Goal: Find specific page/section: Find specific page/section

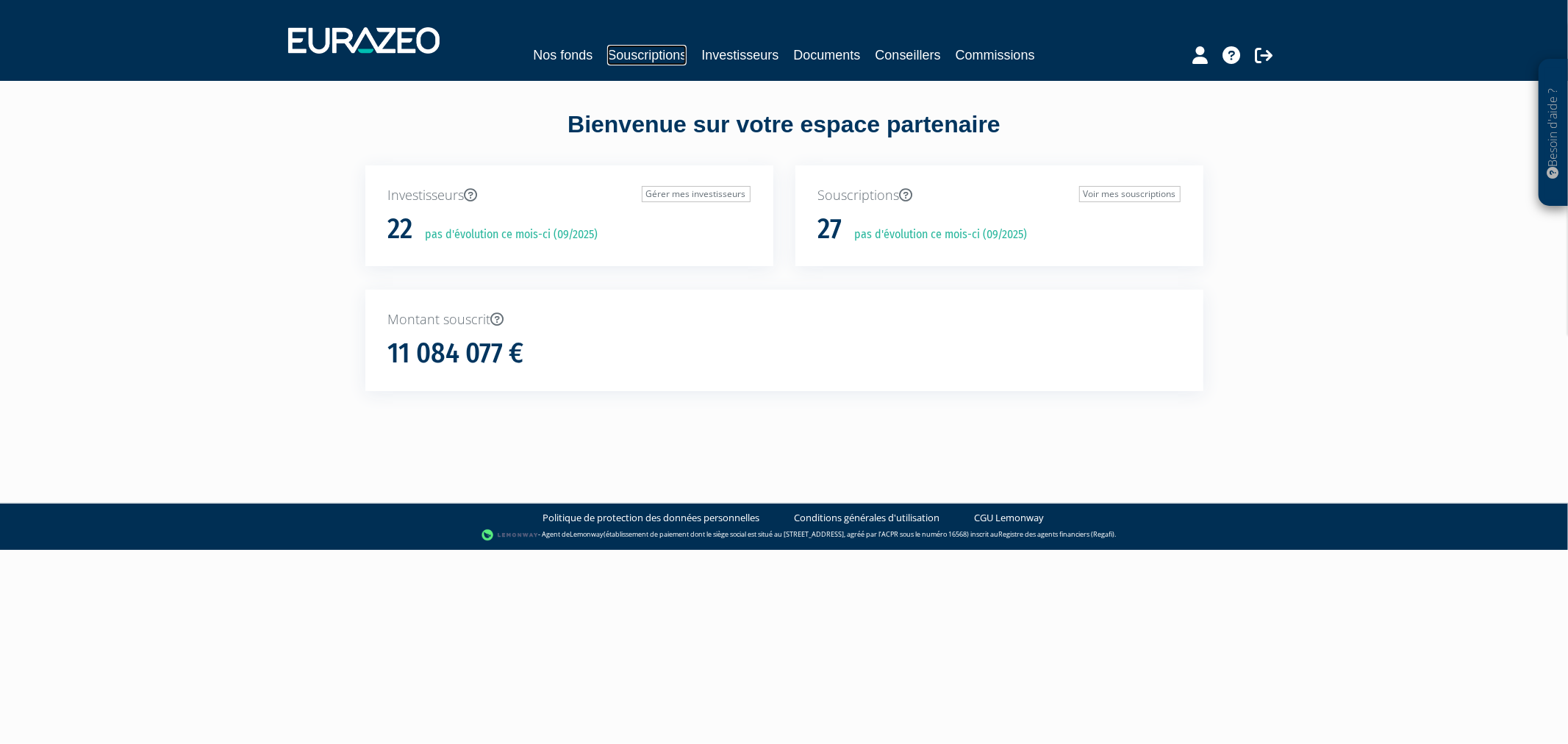
click at [648, 52] on link "Souscriptions" at bounding box center [647, 55] width 79 height 20
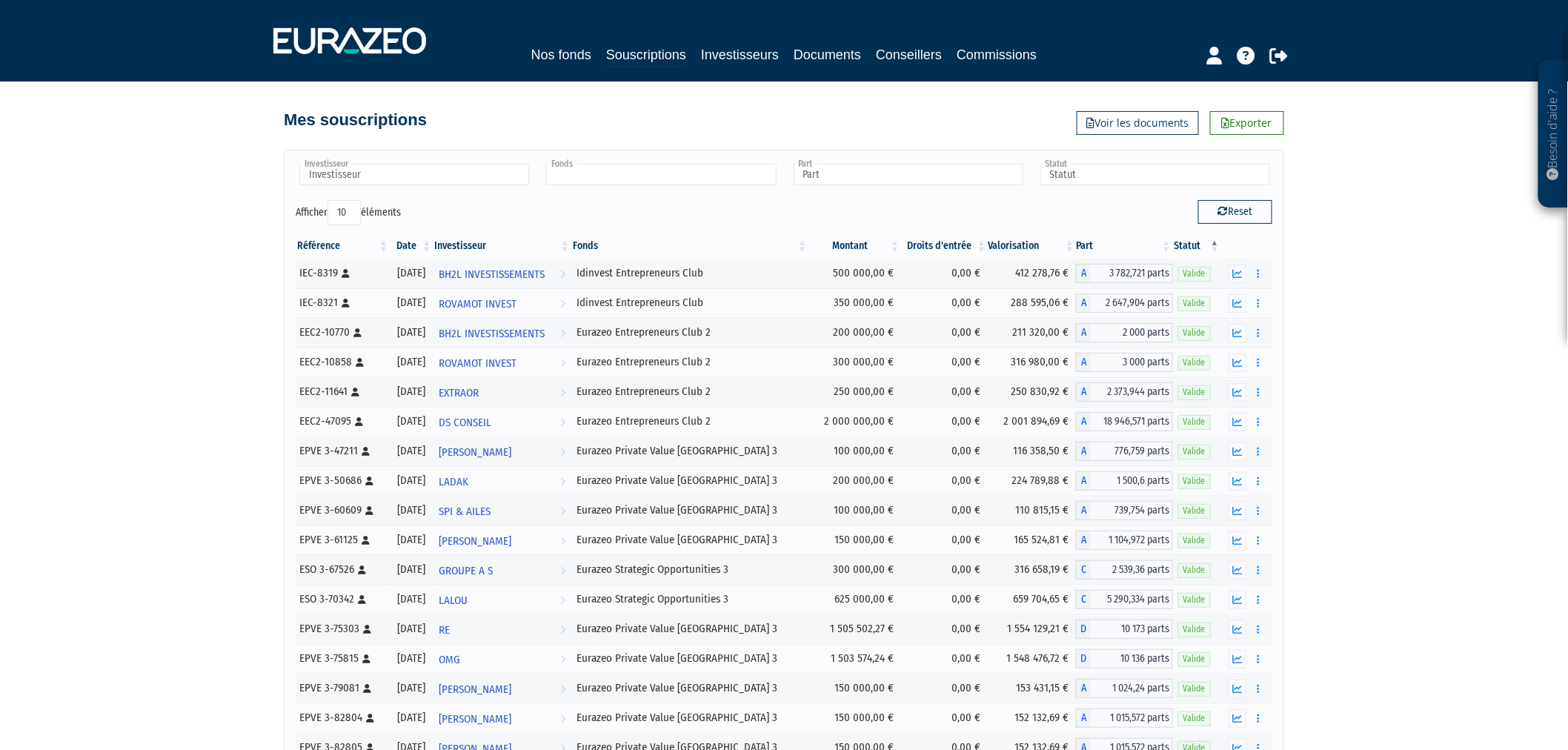
click at [623, 175] on input "text" at bounding box center [661, 174] width 230 height 21
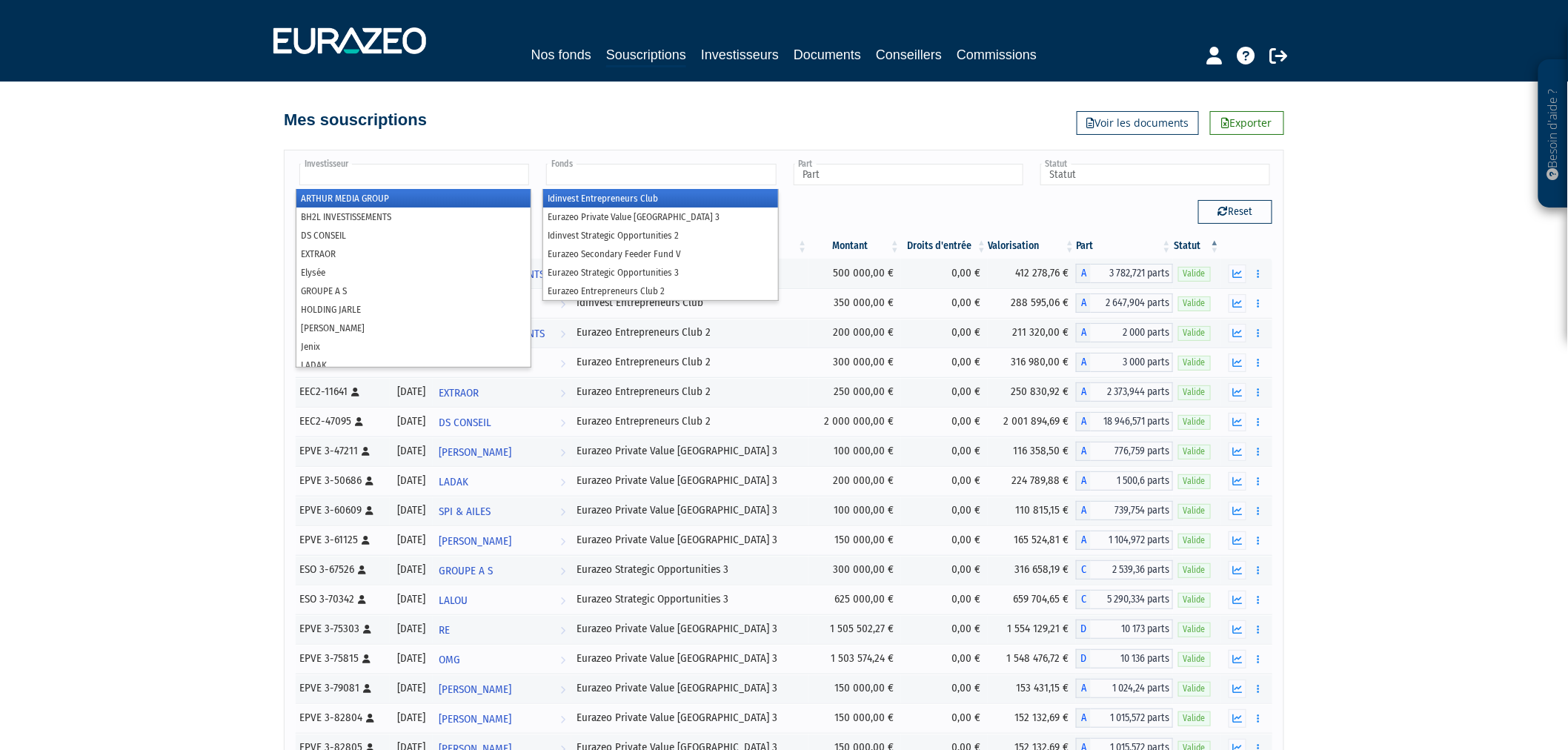
click at [500, 165] on input "text" at bounding box center [414, 174] width 230 height 21
type input "Fonds"
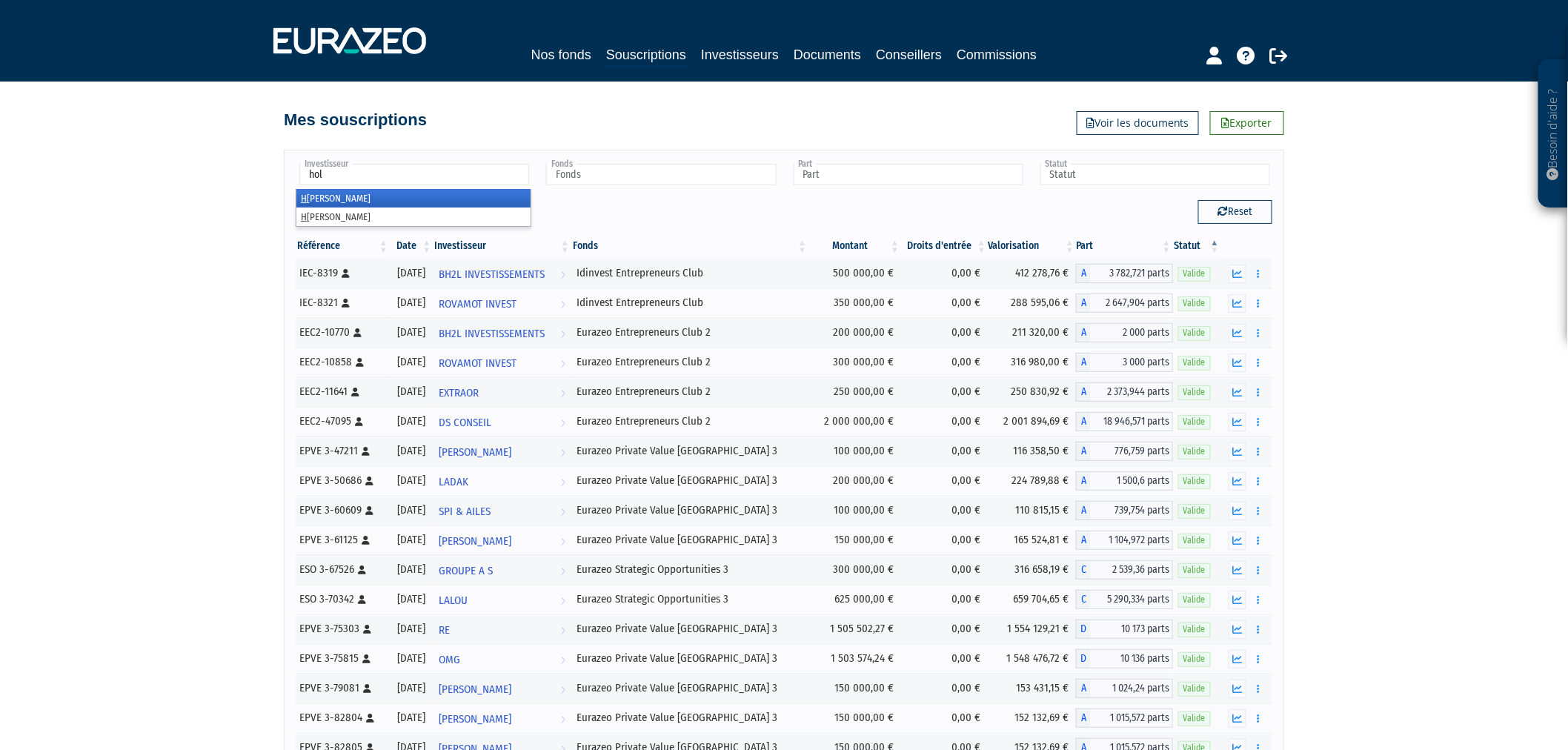
type input "hold"
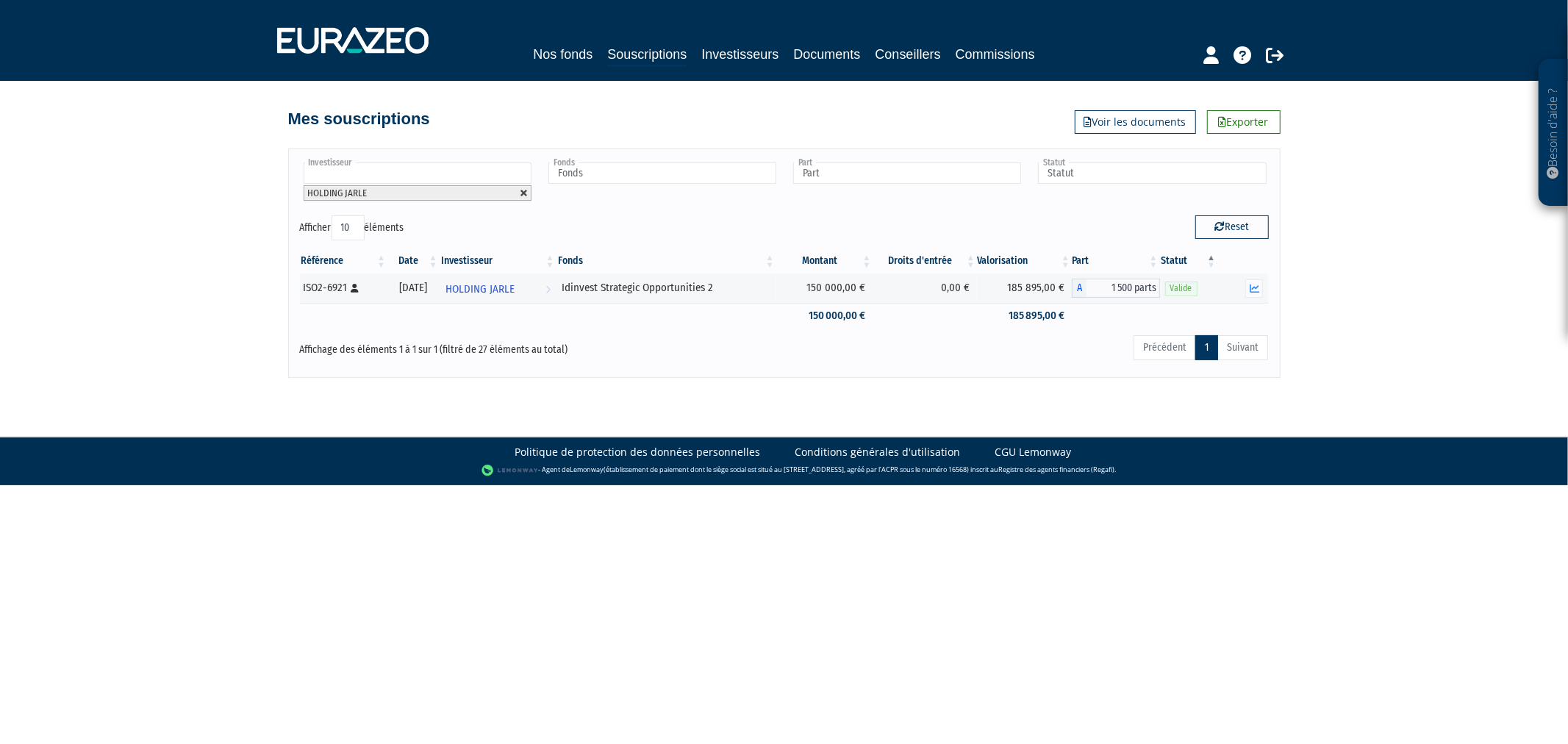
click at [522, 189] on link at bounding box center [525, 193] width 9 height 9
type input "Investisseur"
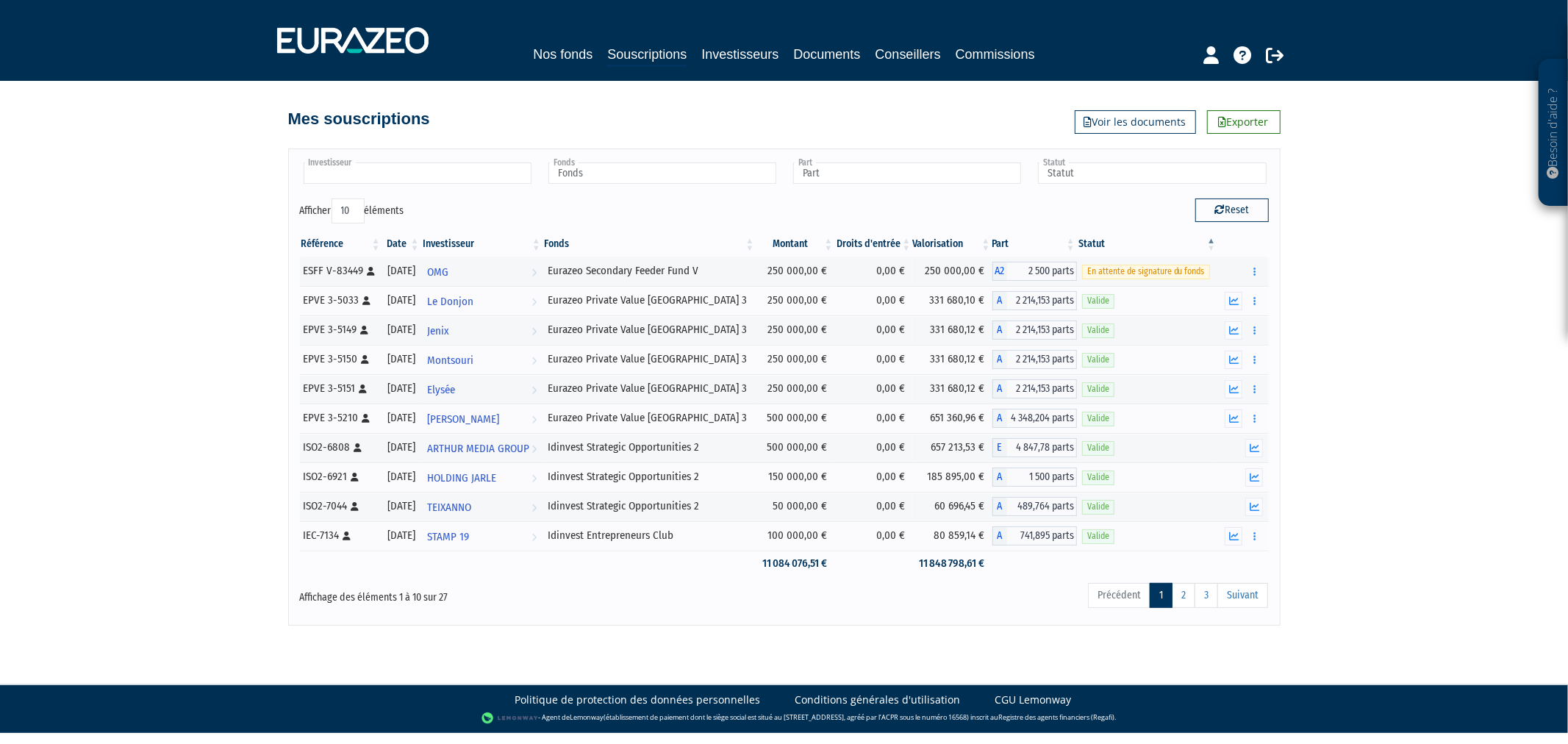
click at [516, 178] on input "text" at bounding box center [417, 173] width 228 height 21
type input "re"
click at [494, 196] on li "RE" at bounding box center [417, 196] width 232 height 19
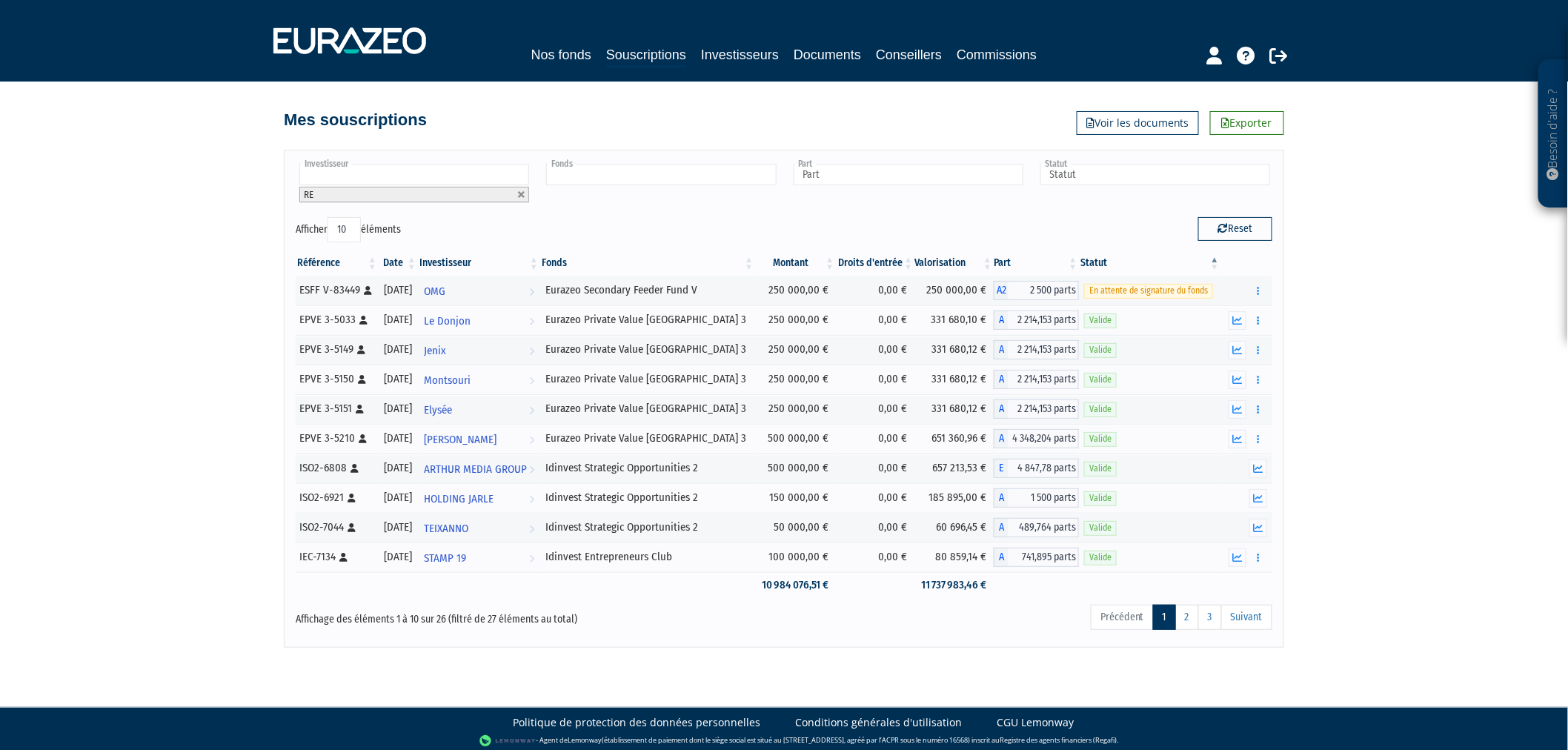
click at [613, 179] on input "text" at bounding box center [661, 174] width 230 height 21
type input "va"
click at [616, 194] on em "Va" at bounding box center [613, 198] width 9 height 11
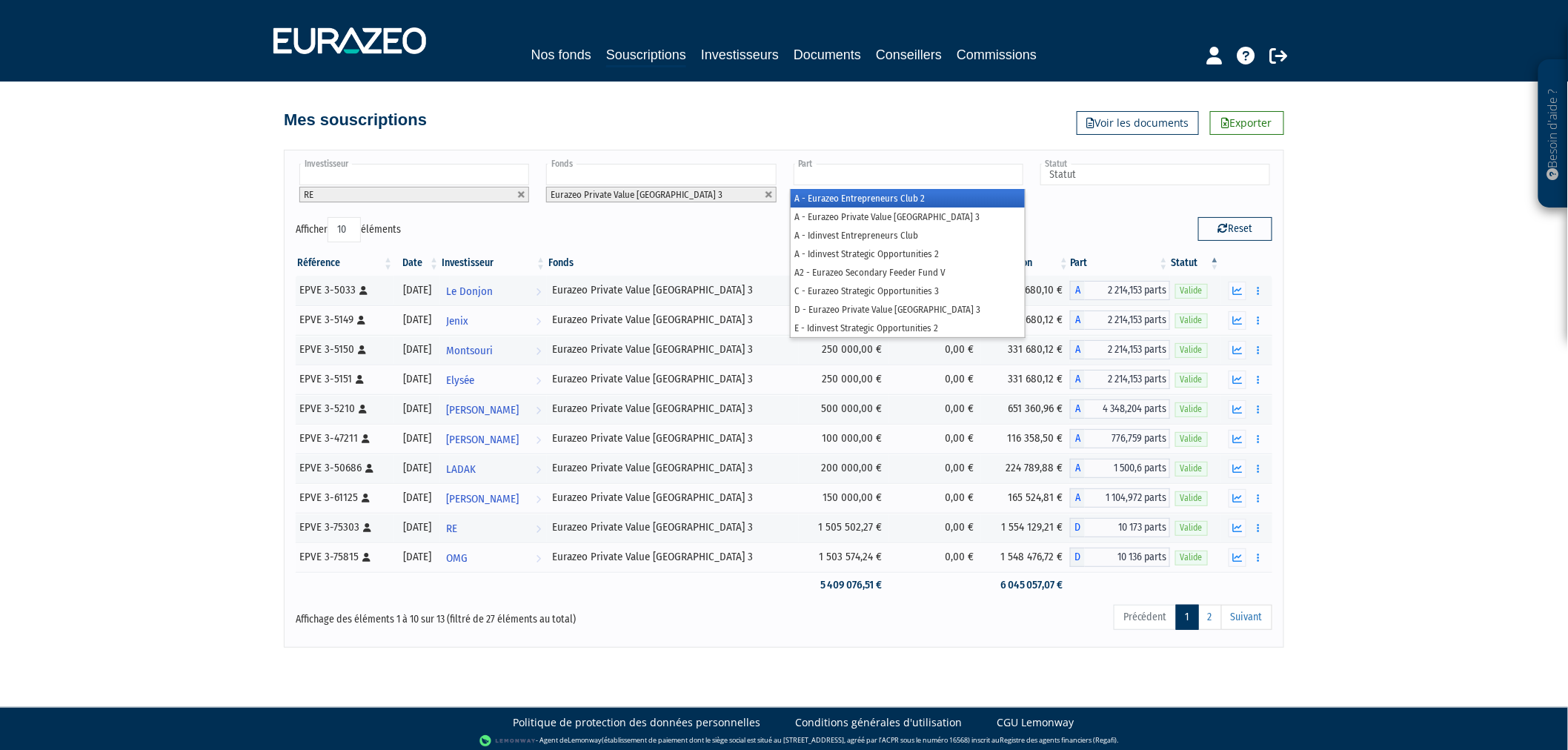
click at [866, 175] on input "text" at bounding box center [909, 174] width 230 height 21
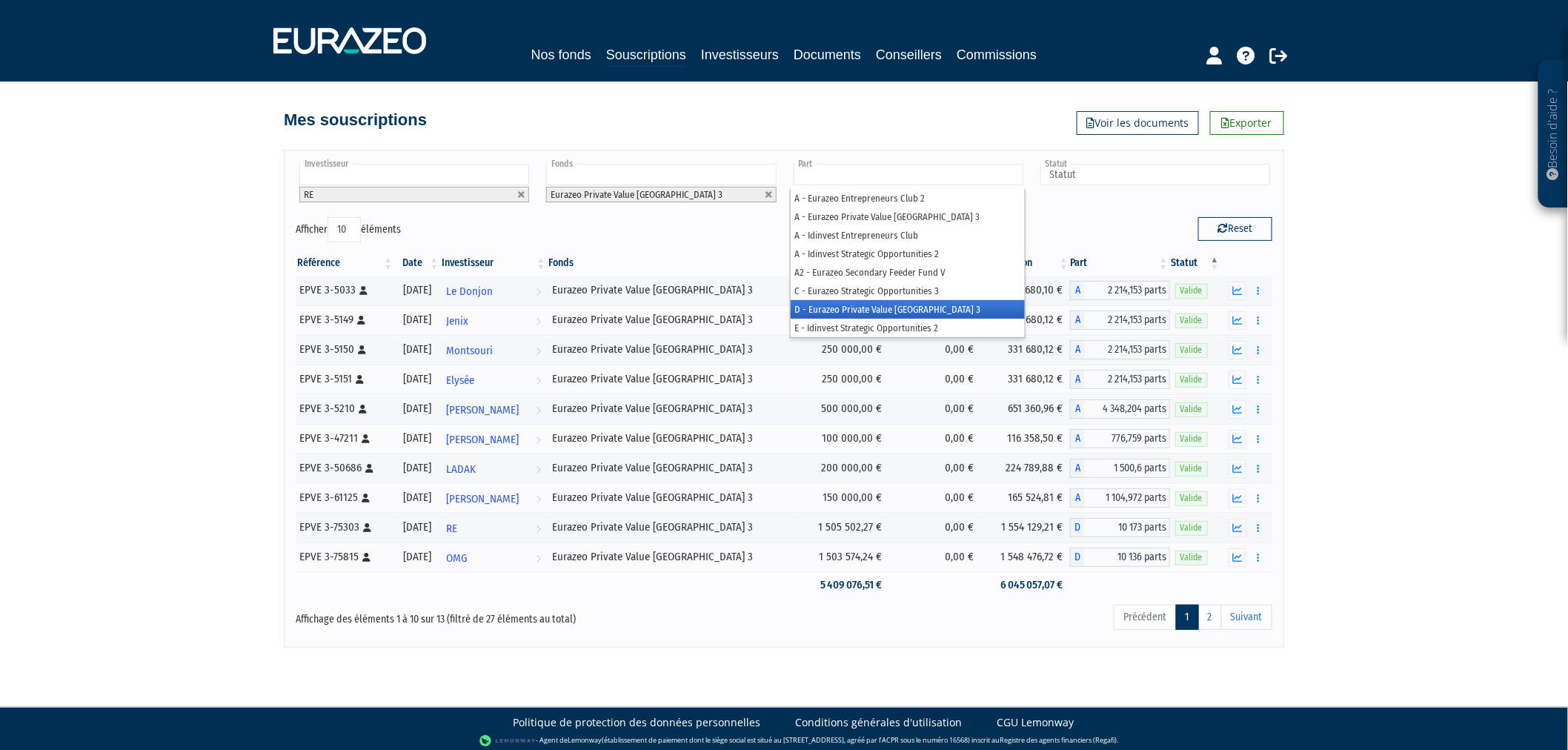
click at [871, 309] on li "D - Eurazeo Private Value Europe 3" at bounding box center [908, 309] width 234 height 19
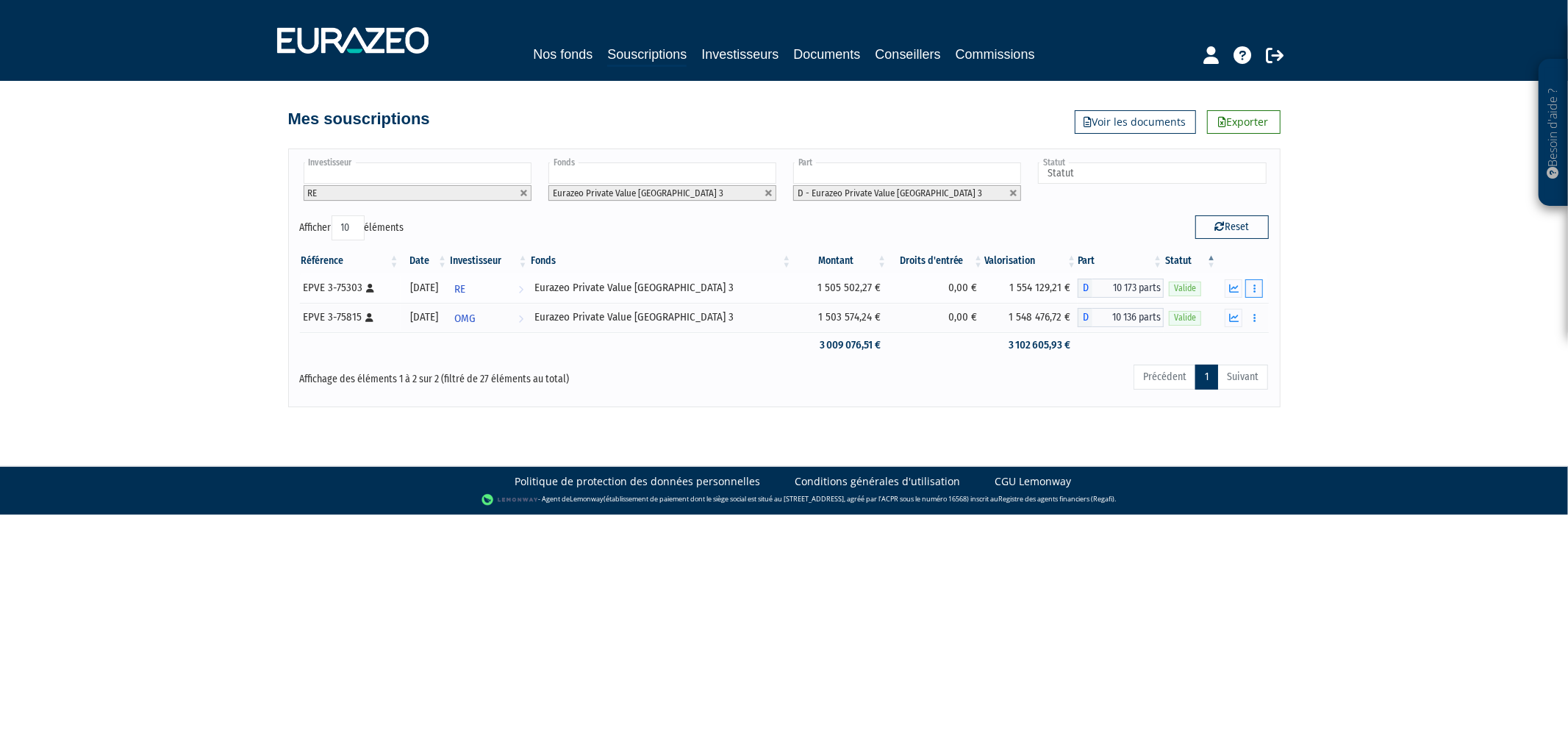
click at [1259, 290] on button "button" at bounding box center [1255, 288] width 18 height 19
click at [1315, 294] on div "Besoin d'aide ? × J'ai besoin d'aide Si vous avez une question à propos du fonc…" at bounding box center [784, 203] width 1568 height 407
click at [1306, 297] on div "Besoin d'aide ? × J'ai besoin d'aide Si vous avez une question à propos du fonc…" at bounding box center [784, 203] width 1568 height 407
click at [1260, 289] on button "button" at bounding box center [1255, 288] width 18 height 19
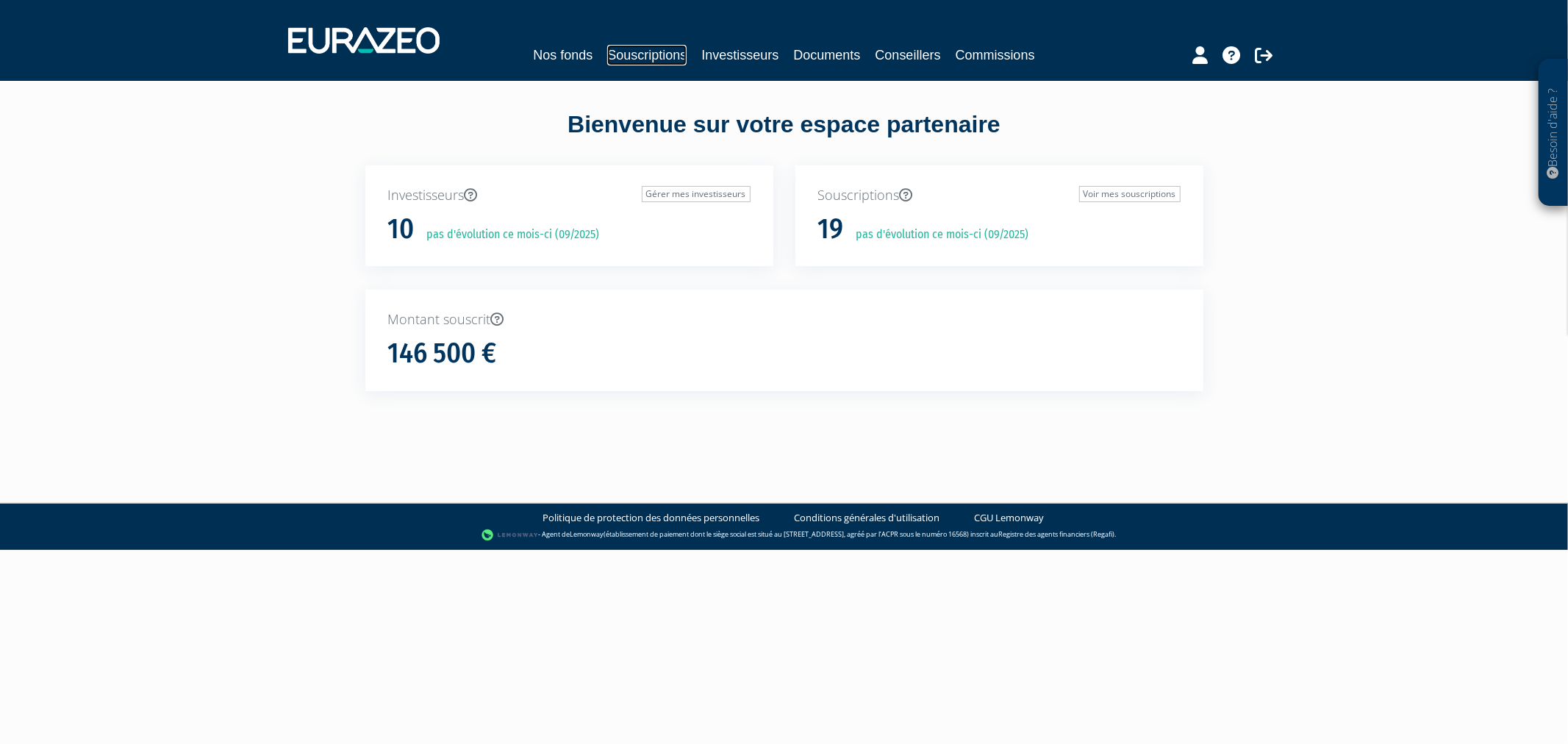
click at [638, 53] on link "Souscriptions" at bounding box center [647, 55] width 79 height 20
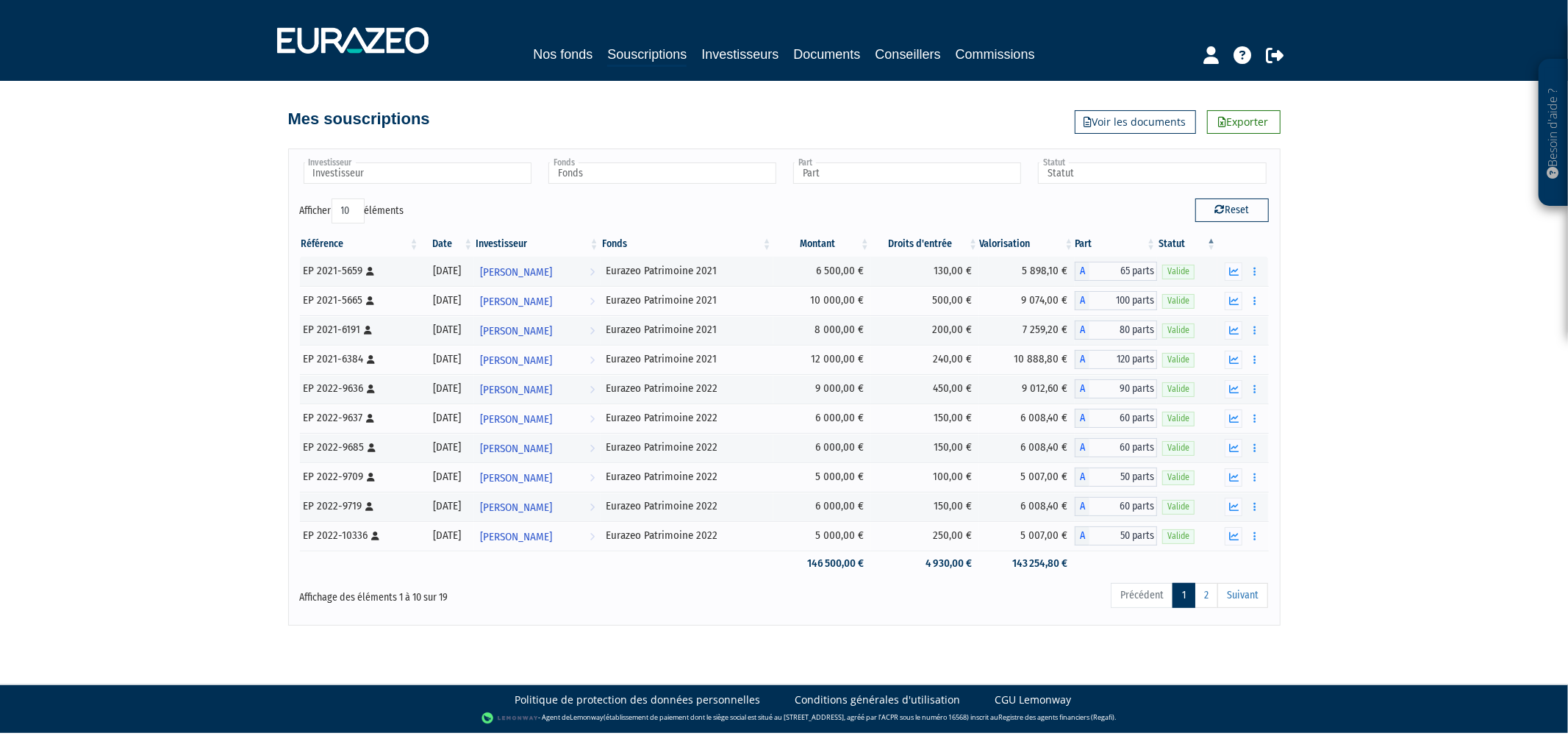
click at [533, 54] on link "Nos fonds" at bounding box center [562, 54] width 59 height 20
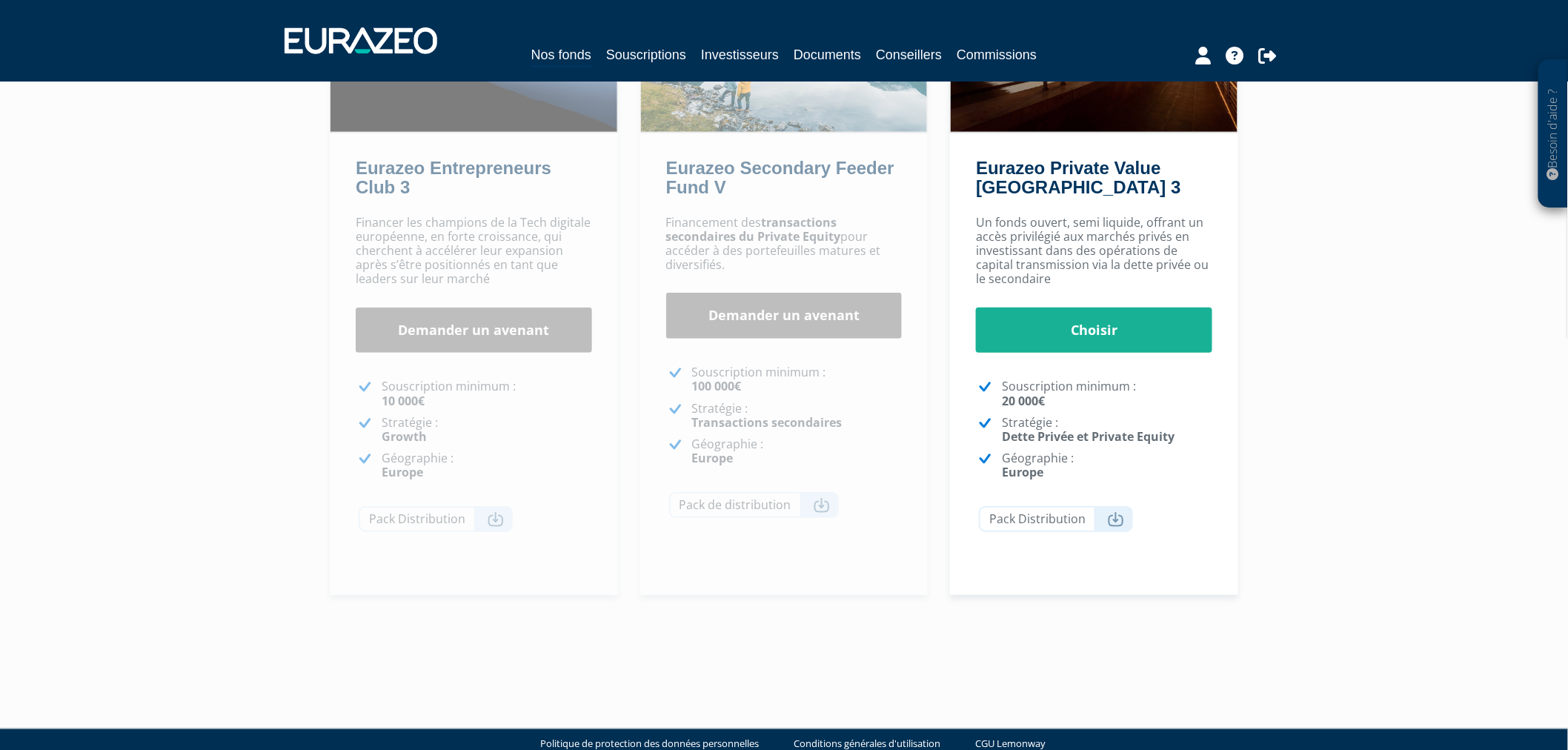
scroll to position [247, 0]
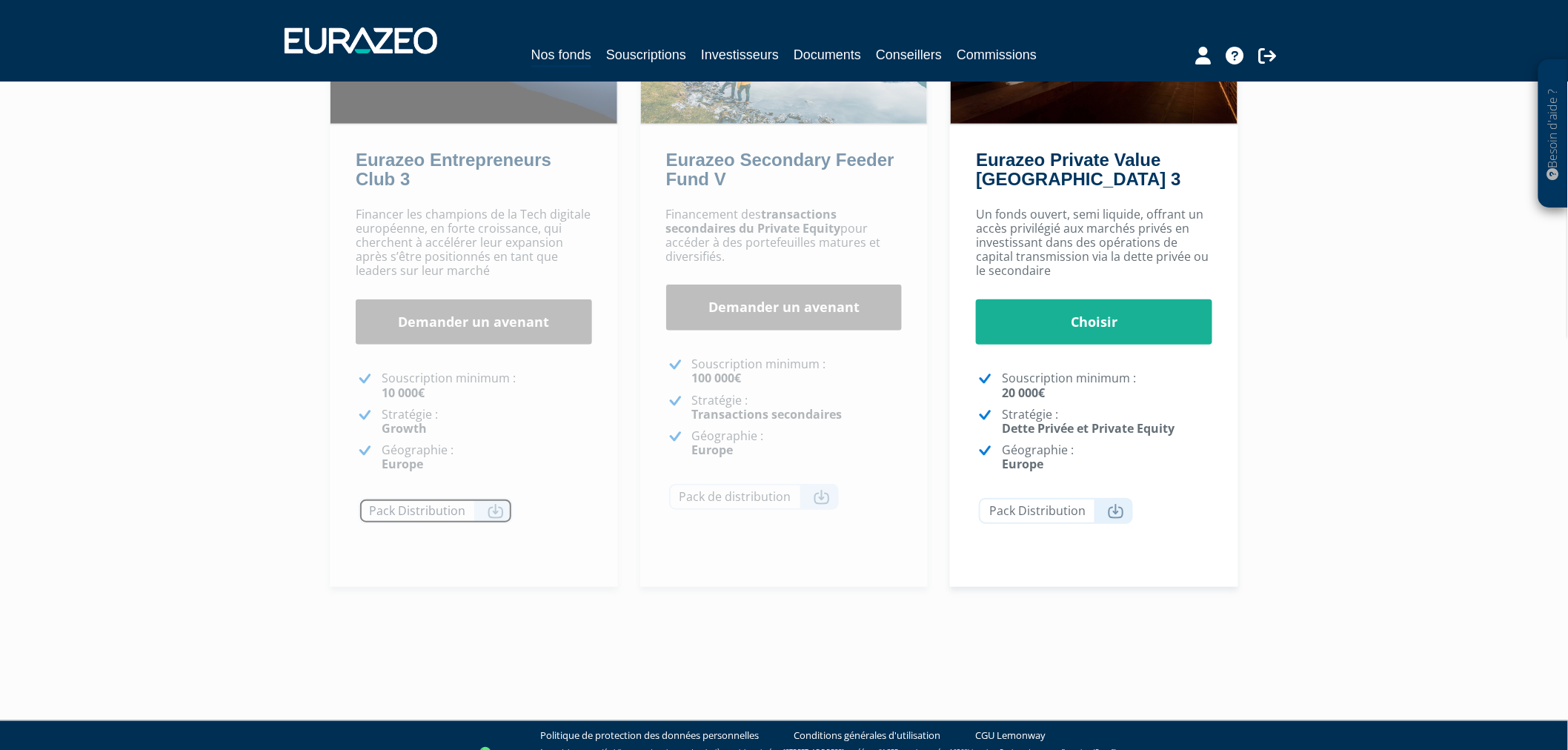
click at [484, 513] on link "Pack Distribution" at bounding box center [436, 511] width 154 height 26
